Goal: Find specific page/section: Find specific page/section

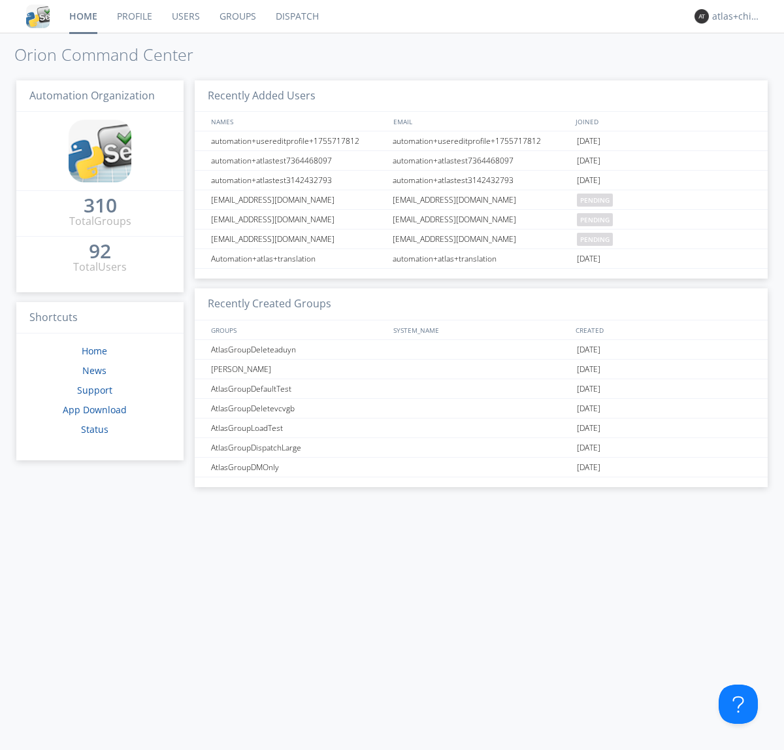
click at [296, 16] on link "Dispatch" at bounding box center [297, 16] width 63 height 33
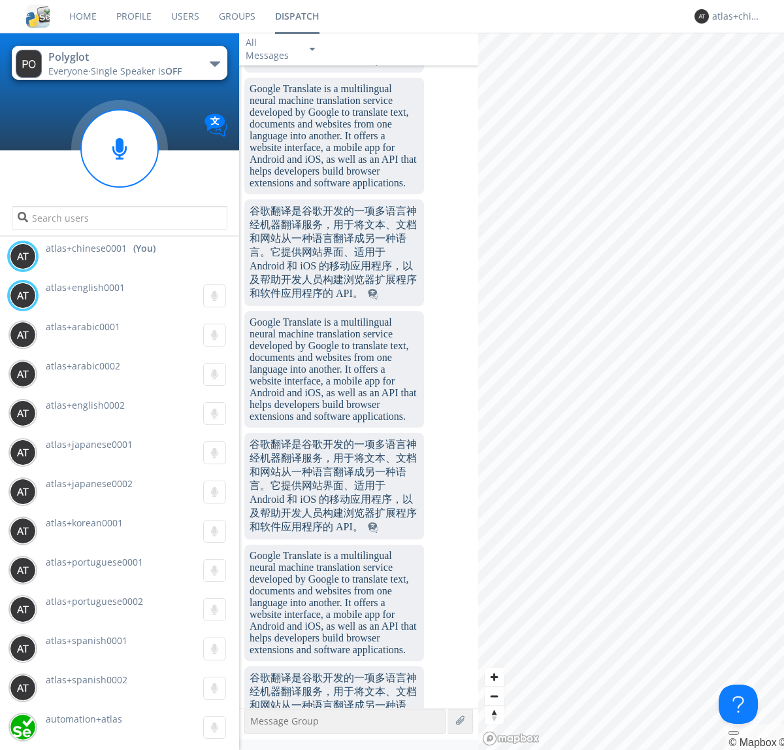
scroll to position [1209, 0]
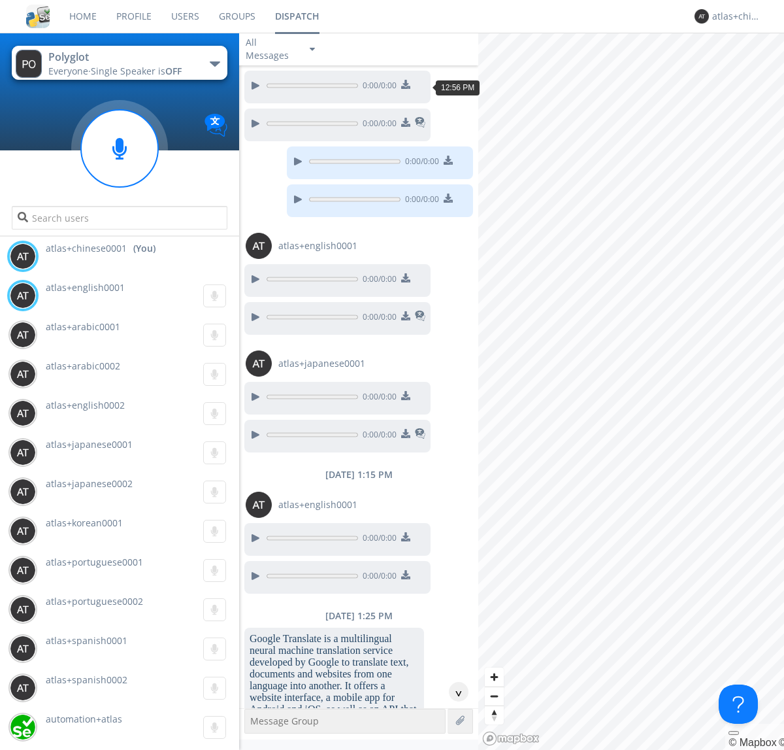
scroll to position [1394, 0]
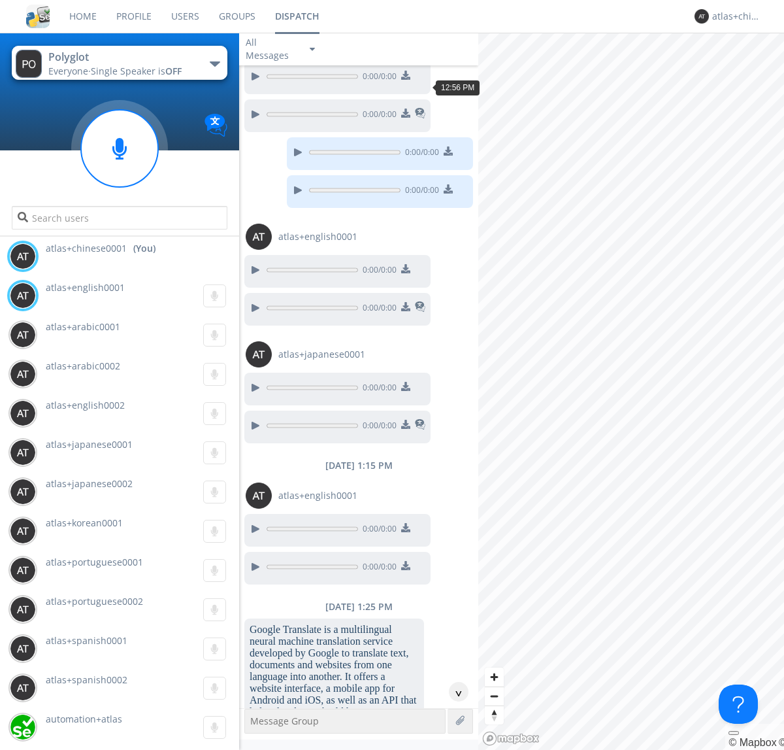
click at [454, 692] on div "^" at bounding box center [459, 692] width 20 height 20
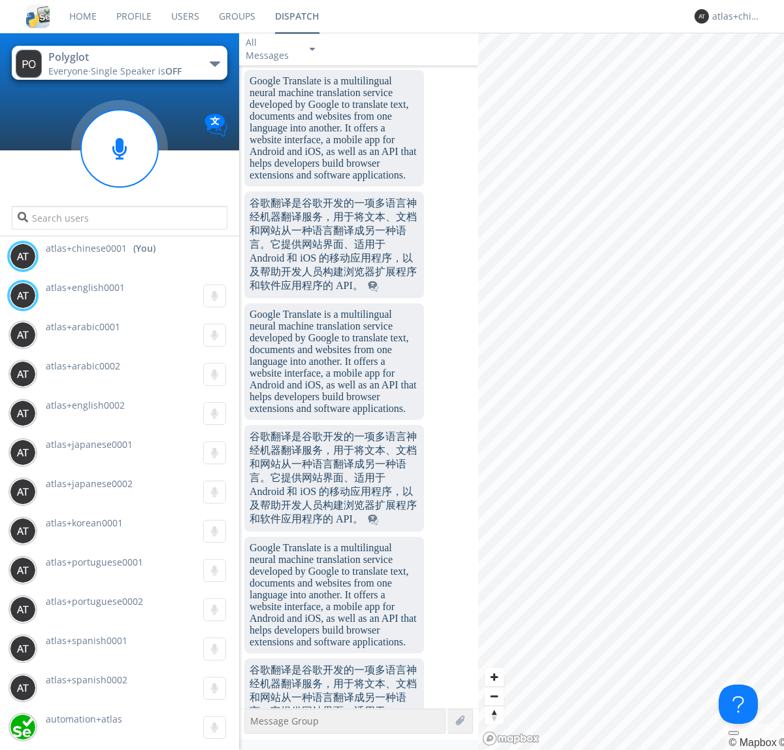
scroll to position [2503, 0]
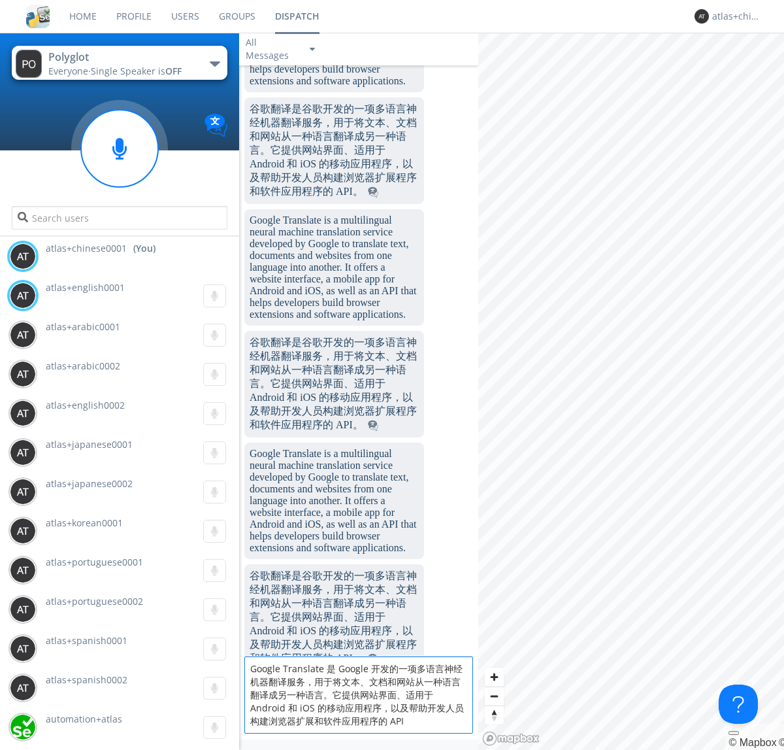
type textarea "Google Translate 是 Google 开发的一项多语言神经机器翻译服务，用于将文本、文档和网站从一种语言翻译成另一种语言。它提供网站界面、适用于…"
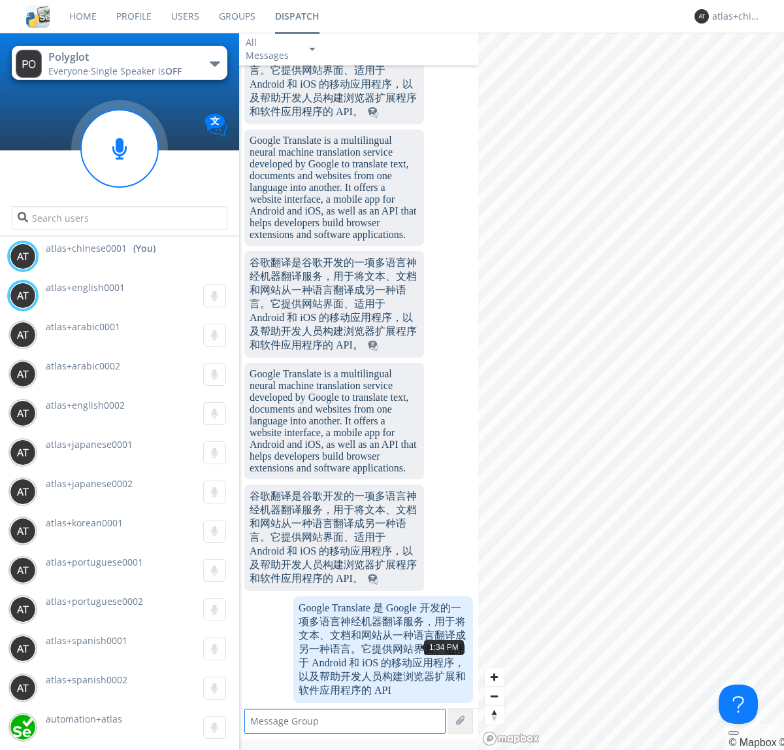
scroll to position [2619, 0]
